Goal: Information Seeking & Learning: Understand process/instructions

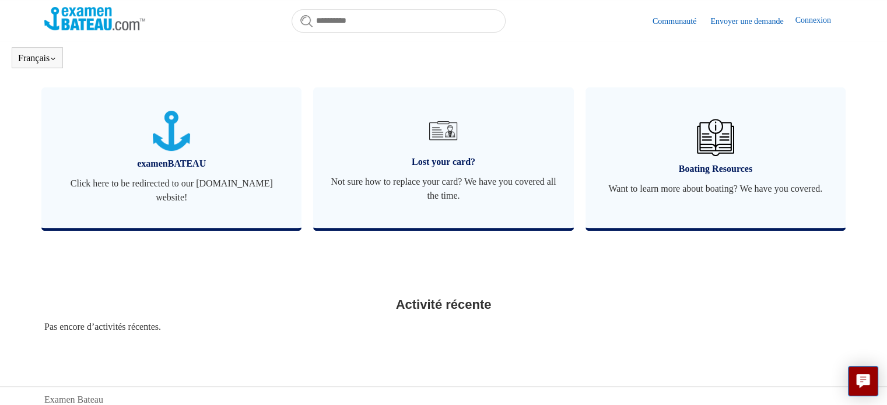
scroll to position [445, 0]
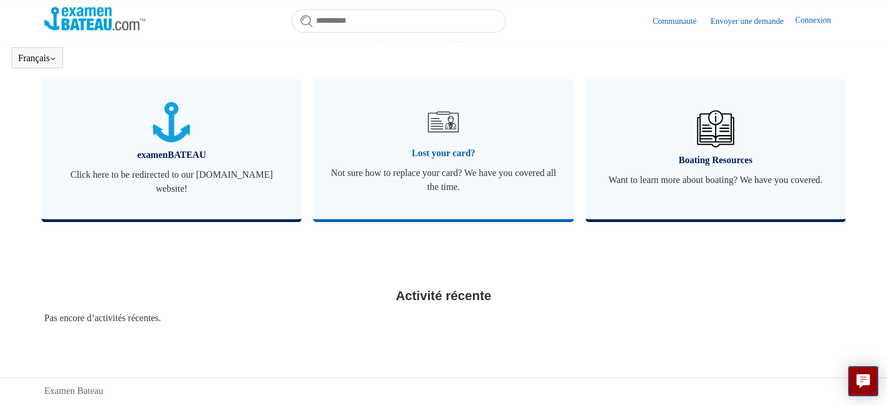
click at [443, 161] on link "Lost your card? Not sure how to replace your card? We have you covered all the …" at bounding box center [443, 149] width 260 height 141
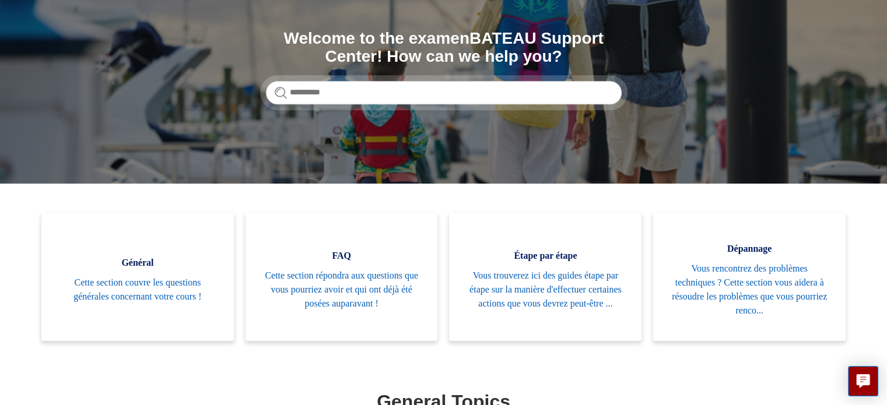
scroll to position [180, 0]
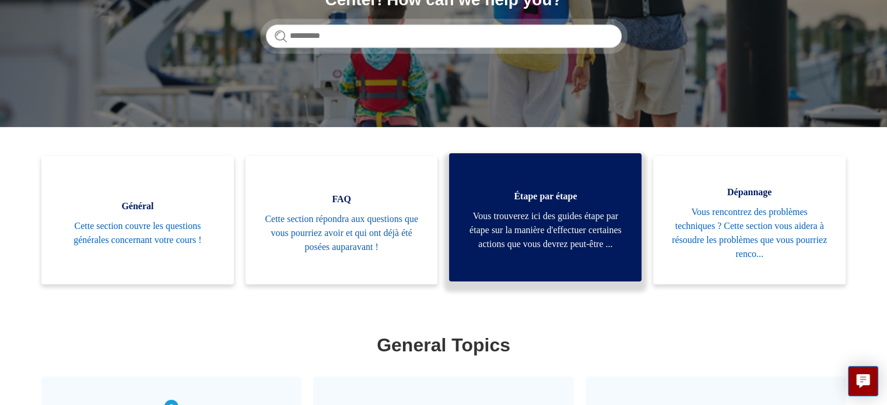
click at [539, 235] on span "Vous trouverez ici des guides étape par étape sur la manière d'effectuer certai…" at bounding box center [544, 230] width 157 height 42
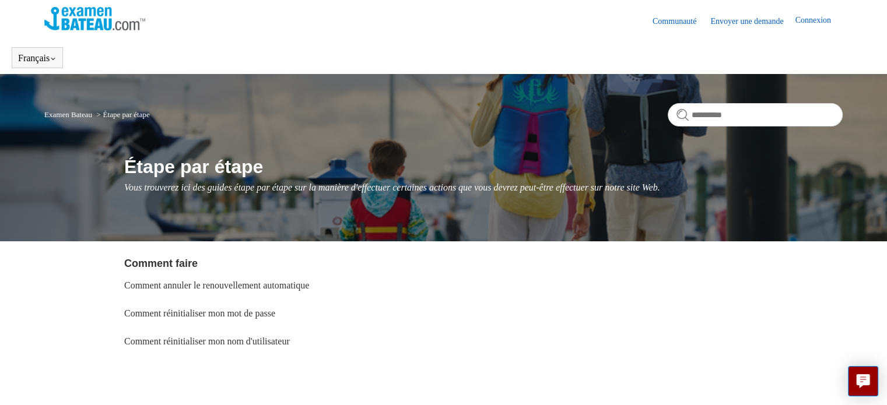
click at [805, 21] on link "Connexion" at bounding box center [818, 21] width 47 height 14
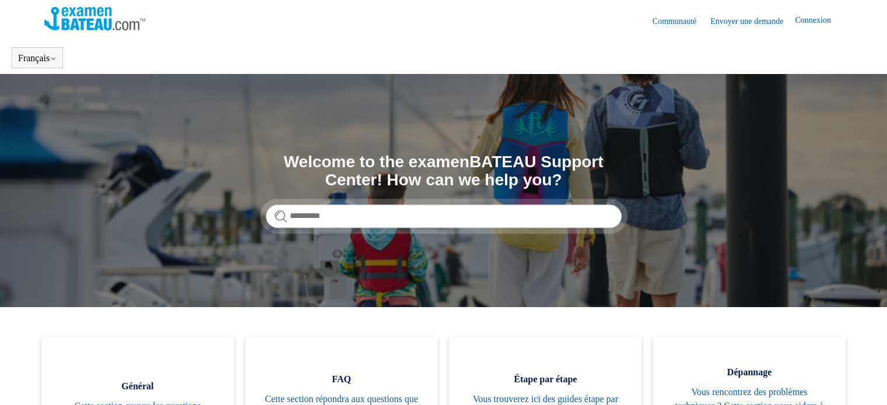
scroll to position [180, 0]
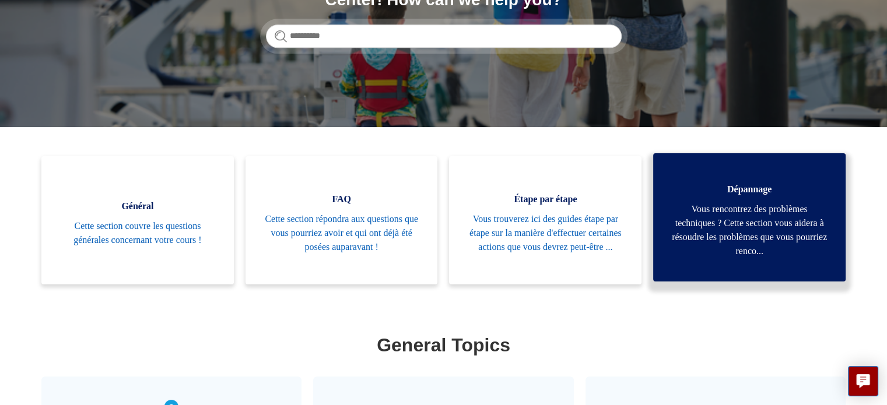
click at [740, 240] on span "Vous rencontrez des problèmes techniques ? Cette section vous aidera à résoudre…" at bounding box center [749, 230] width 157 height 56
